Goal: Task Accomplishment & Management: Manage account settings

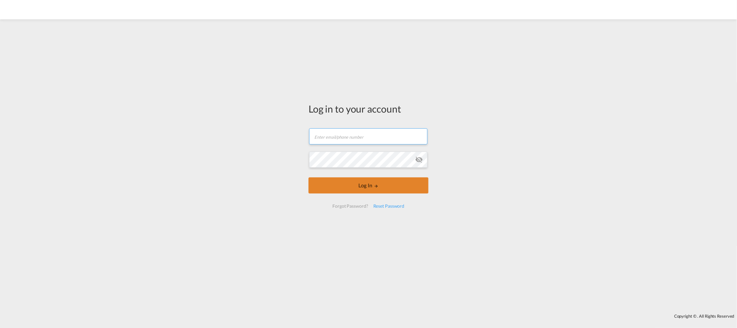
type input "rca@ntgairocean.com"
click at [347, 186] on button "Log In" at bounding box center [368, 185] width 120 height 16
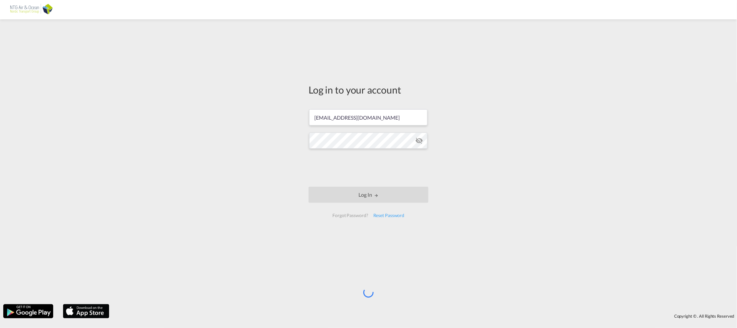
click at [283, 141] on div "Log in to your account rca@ntgairocean.com Log In Forgot Password? Reset Passwo…" at bounding box center [368, 162] width 737 height 278
drag, startPoint x: 518, startPoint y: 267, endPoint x: 438, endPoint y: 235, distance: 85.5
click at [516, 266] on div "Log in to your account rca@ntgairocean.com Log In Forgot Password? Reset Passwo…" at bounding box center [368, 162] width 737 height 278
click at [231, 182] on div "Log in to your account rca@ntgairocean.com Log In Forgot Password? Reset Passwo…" at bounding box center [368, 162] width 737 height 278
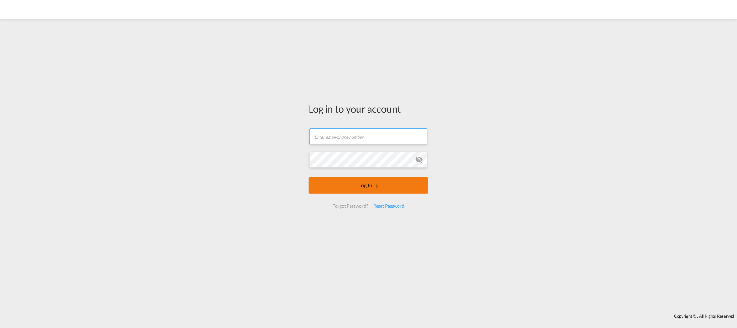
type input "[EMAIL_ADDRESS][DOMAIN_NAME]"
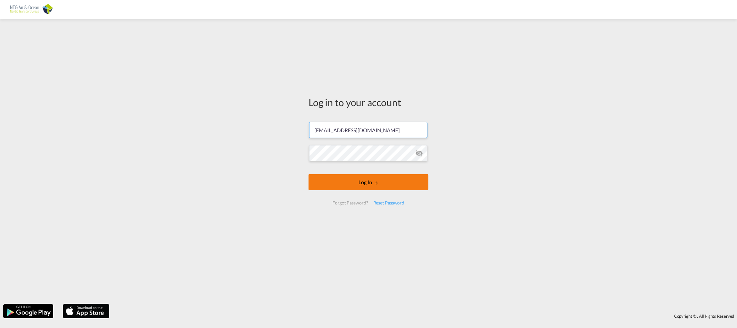
click at [353, 176] on button "Log In" at bounding box center [368, 182] width 120 height 16
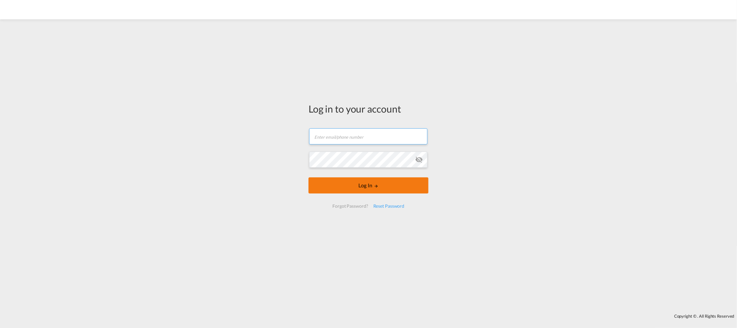
type input "[EMAIL_ADDRESS][DOMAIN_NAME]"
click at [346, 181] on button "Log In" at bounding box center [368, 185] width 120 height 16
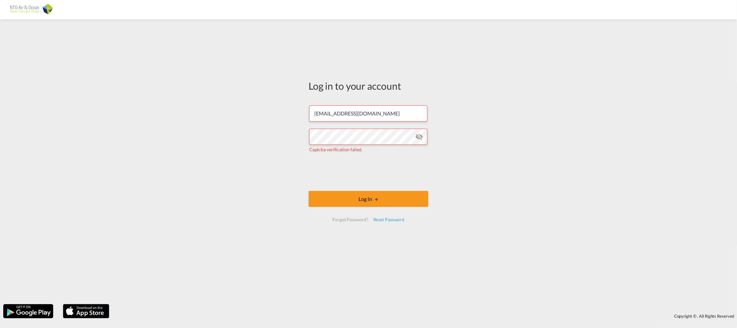
click at [27, 12] on img at bounding box center [32, 10] width 44 height 15
click at [159, 151] on div "Log in to your account rca@ntgairocean.com Captcha verification failed. Log In …" at bounding box center [368, 162] width 737 height 278
